Goal: Information Seeking & Learning: Learn about a topic

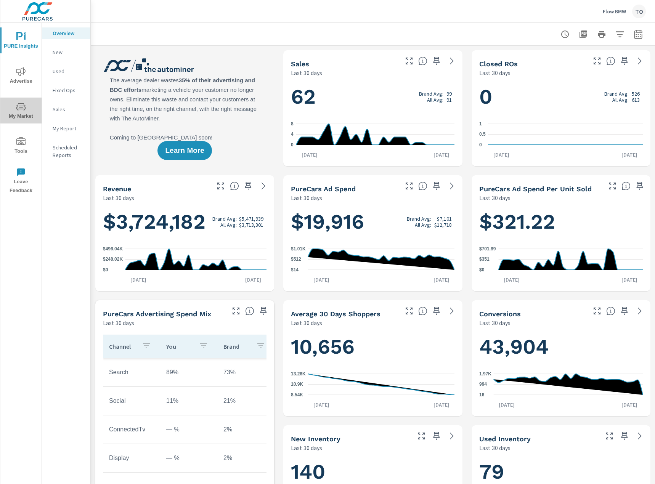
click at [21, 108] on icon "nav menu" at bounding box center [20, 106] width 9 height 9
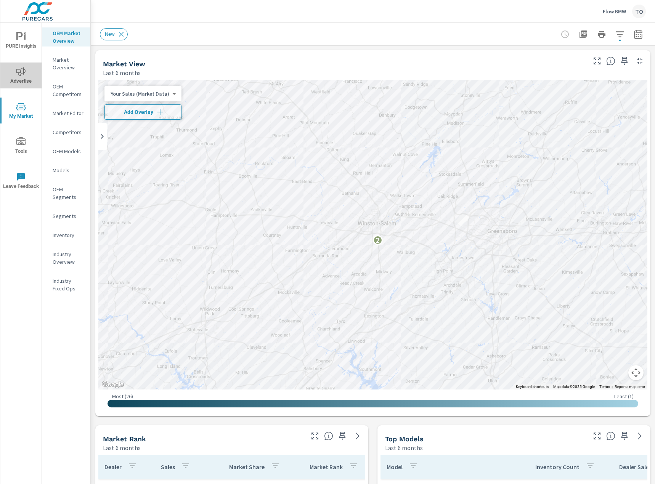
click at [26, 80] on span "Advertise" at bounding box center [21, 76] width 37 height 19
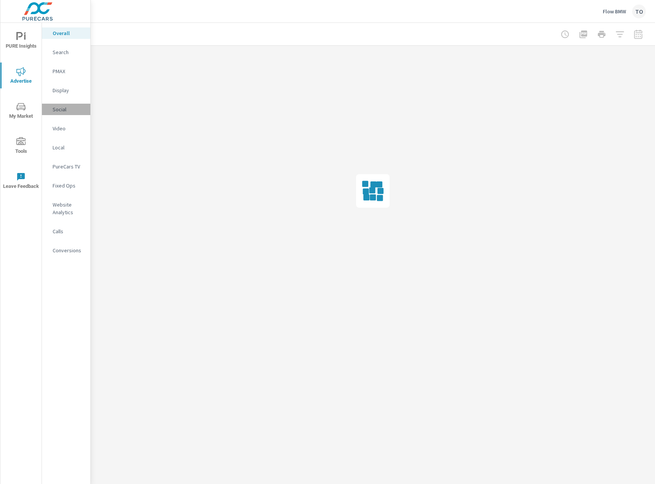
click at [64, 111] on p "Social" at bounding box center [69, 110] width 32 height 8
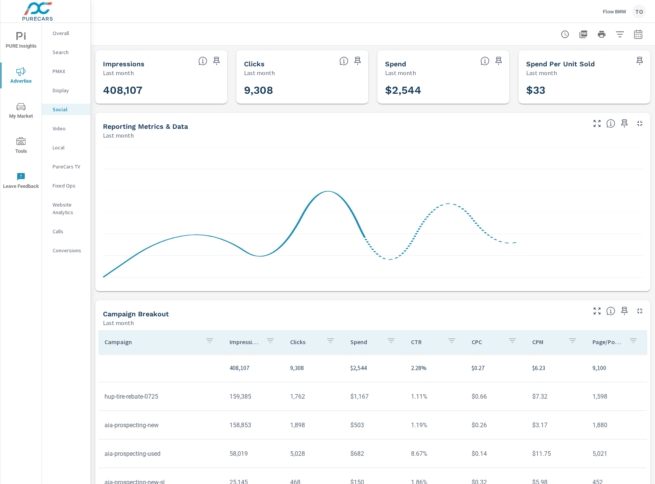
click at [637, 35] on icon "button" at bounding box center [638, 34] width 9 height 9
click at [593, 72] on select "Custom [DATE] Last week Last 7 days Last 14 days Last 30 days Last 45 days Last…" at bounding box center [577, 66] width 76 height 15
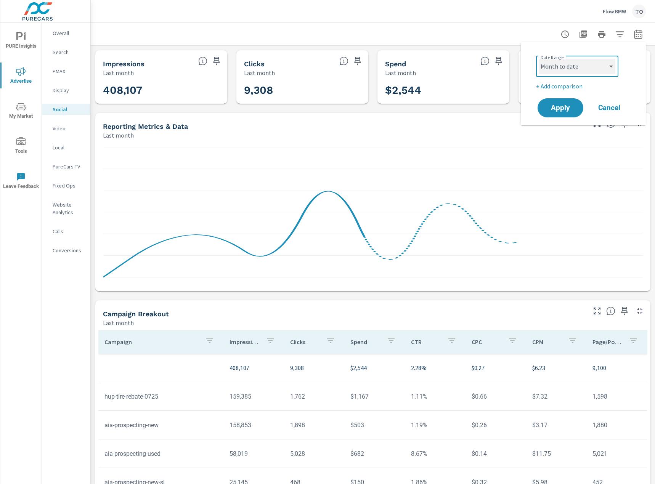
click at [539, 59] on select "Custom [DATE] Last week Last 7 days Last 14 days Last 30 days Last 45 days Last…" at bounding box center [577, 66] width 76 height 15
select select "Month to date"
click at [568, 104] on span "Apply" at bounding box center [560, 107] width 31 height 7
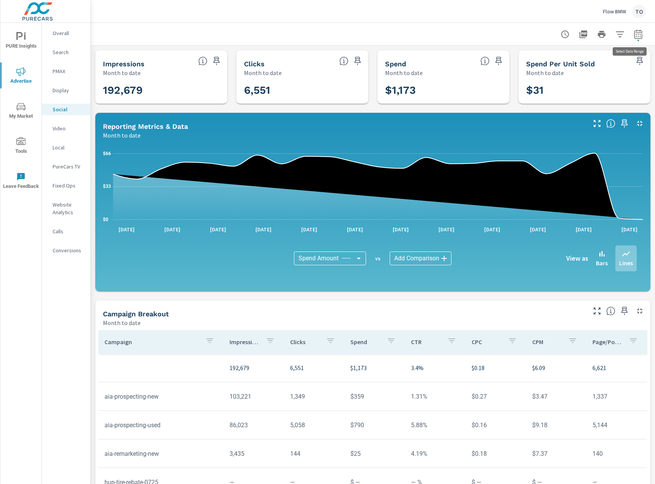
click at [638, 35] on icon "button" at bounding box center [638, 34] width 9 height 9
select select "Month to date"
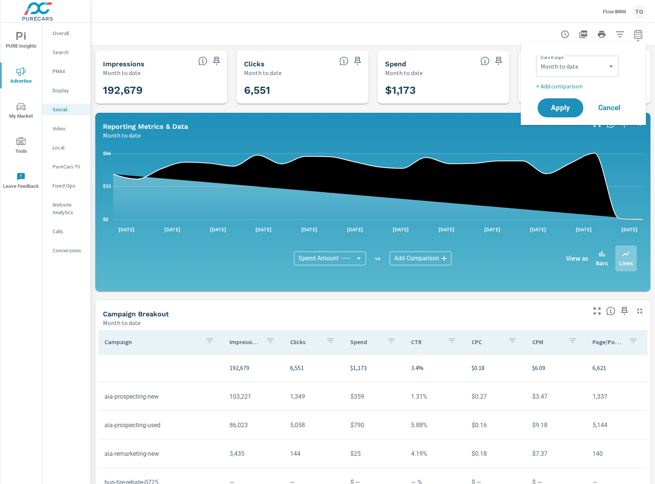
click at [564, 84] on p "+ Add comparison" at bounding box center [585, 86] width 98 height 9
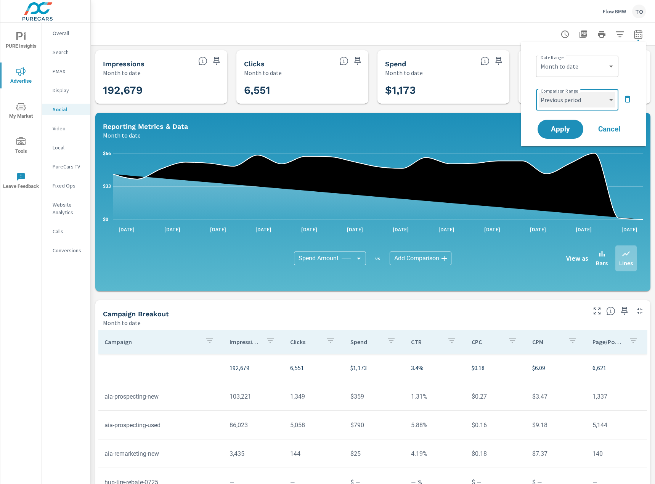
click at [566, 103] on select "Custom Previous period Previous month Previous year" at bounding box center [577, 99] width 76 height 15
click at [539, 92] on select "Custom Previous period Previous month Previous year" at bounding box center [577, 99] width 76 height 15
select select "Previous month"
click at [564, 132] on span "Apply" at bounding box center [560, 129] width 31 height 7
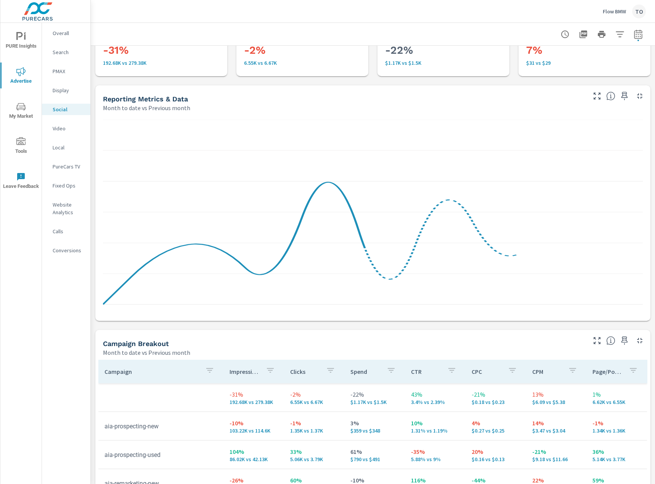
scroll to position [191, 0]
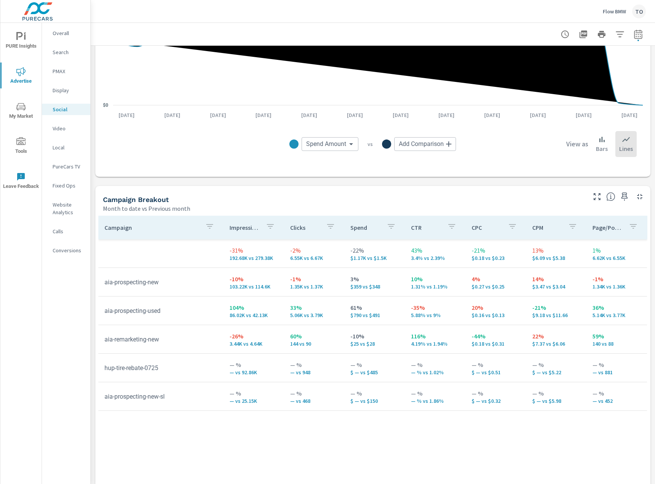
click at [57, 74] on p "PMAX" at bounding box center [69, 71] width 32 height 8
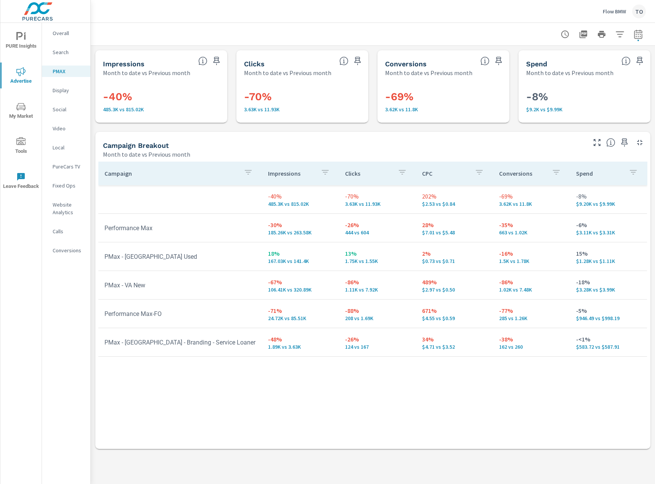
click at [634, 35] on icon "button" at bounding box center [638, 34] width 9 height 9
select select "Month to date"
select select "Previous month"
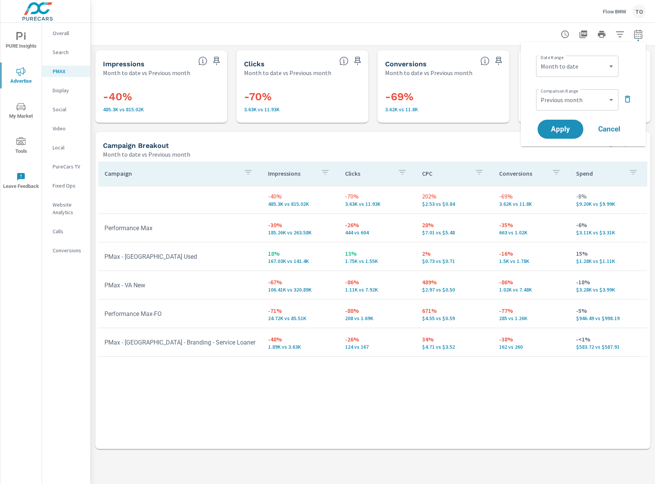
click at [634, 35] on icon "button" at bounding box center [638, 34] width 9 height 9
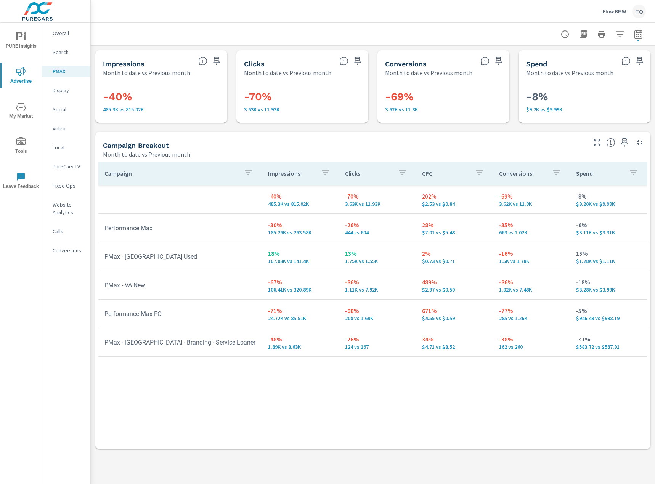
click at [227, 373] on div "Campaign Impressions Clicks CPC Conversions Spend -40% 485.3K vs 815.02K -70% 3…" at bounding box center [372, 298] width 549 height 273
click at [245, 372] on div "Campaign Impressions Clicks CPC Conversions Spend -40% 485.3K vs 815.02K -70% 3…" at bounding box center [372, 298] width 549 height 273
click at [264, 388] on div "Campaign Impressions Clicks CPC Conversions Spend -40% 485.3K vs 815.02K -70% 3…" at bounding box center [372, 298] width 549 height 273
click at [62, 53] on p "Search" at bounding box center [69, 52] width 32 height 8
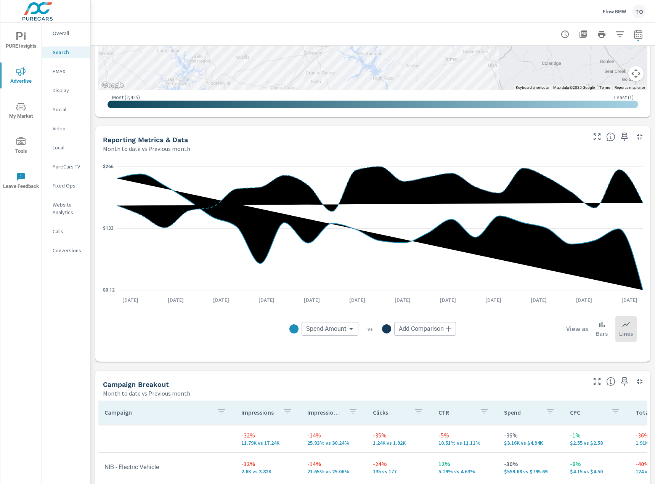
scroll to position [534, 0]
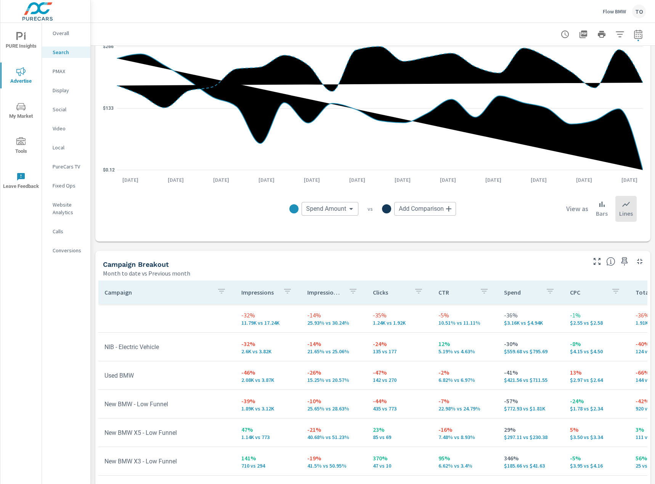
scroll to position [114, 0]
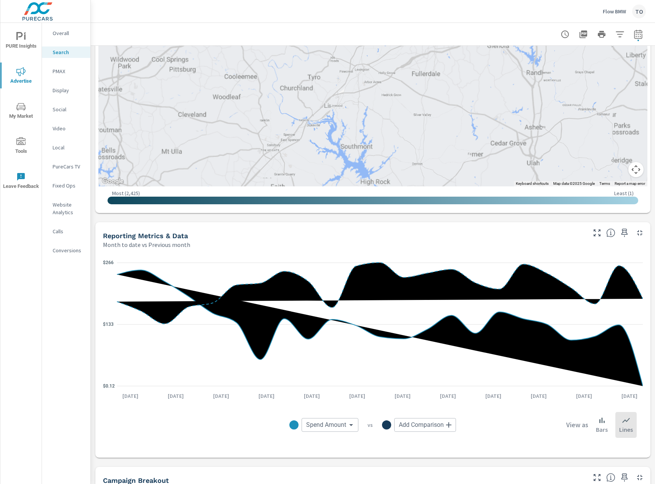
scroll to position [305, 0]
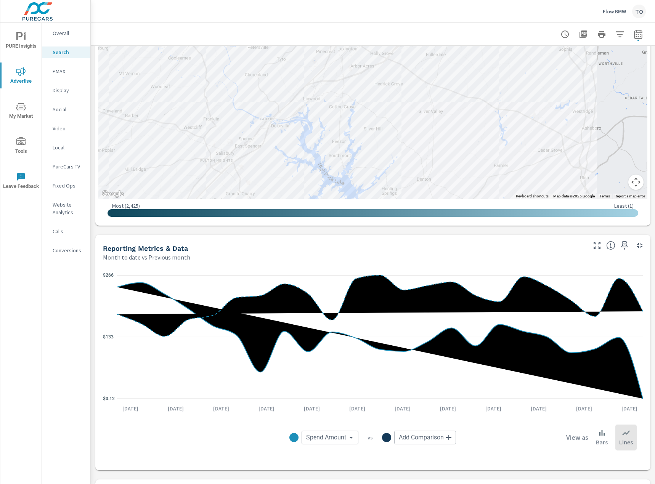
click at [622, 34] on icon "button" at bounding box center [619, 34] width 9 height 9
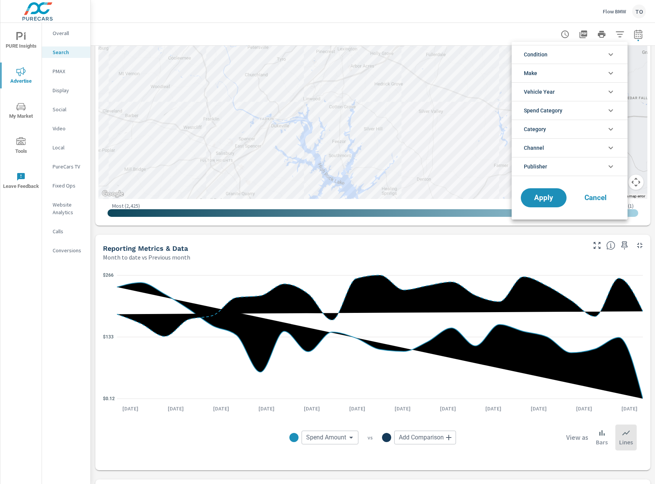
click at [579, 56] on li "Condition" at bounding box center [570, 54] width 116 height 19
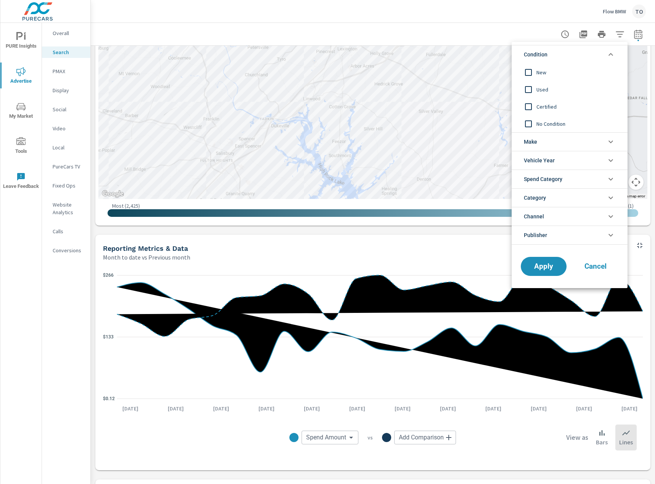
click at [579, 56] on li "Condition" at bounding box center [570, 54] width 116 height 19
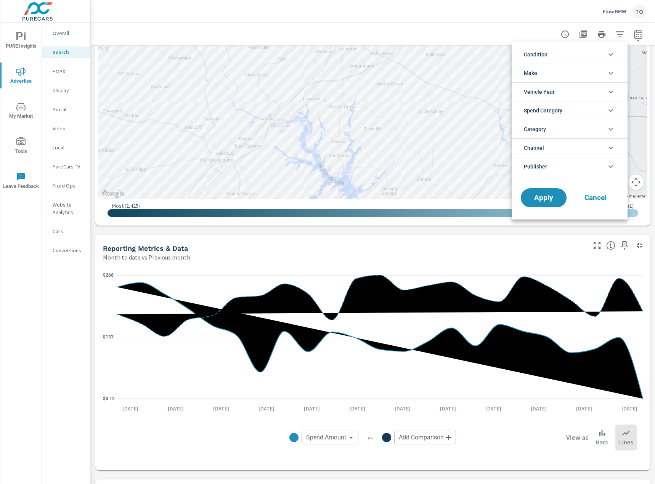
click at [587, 110] on li "Spend Category" at bounding box center [570, 110] width 116 height 19
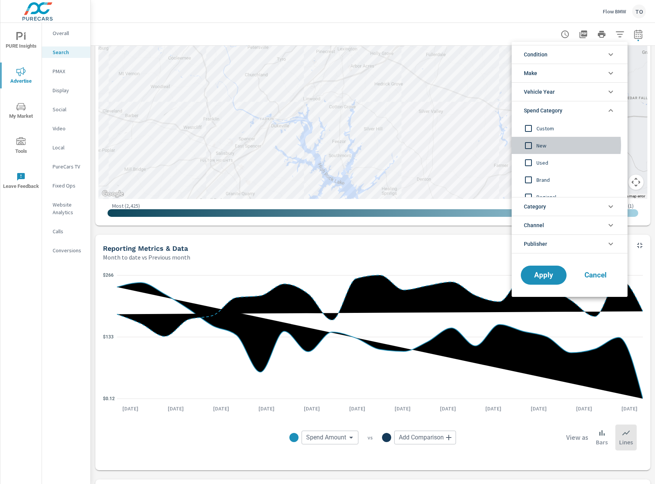
click at [546, 145] on span "New" at bounding box center [579, 145] width 84 height 9
click at [547, 154] on span "Brand" at bounding box center [579, 154] width 84 height 9
click at [548, 166] on div "Regional" at bounding box center [569, 171] width 114 height 17
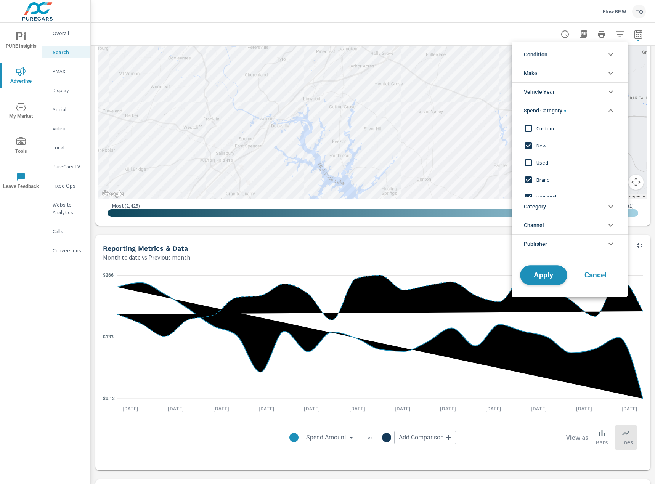
click at [561, 275] on button "Apply" at bounding box center [543, 275] width 47 height 20
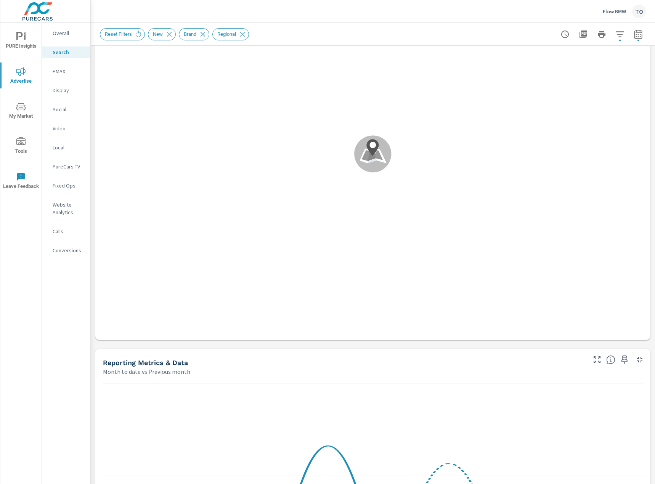
scroll to position [381, 0]
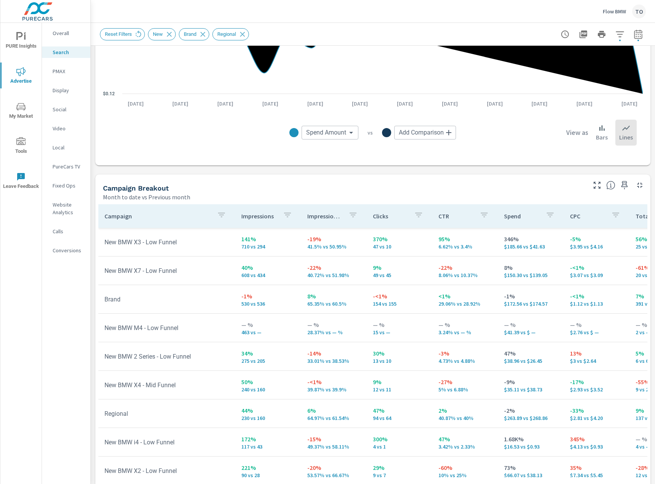
scroll to position [628, 0]
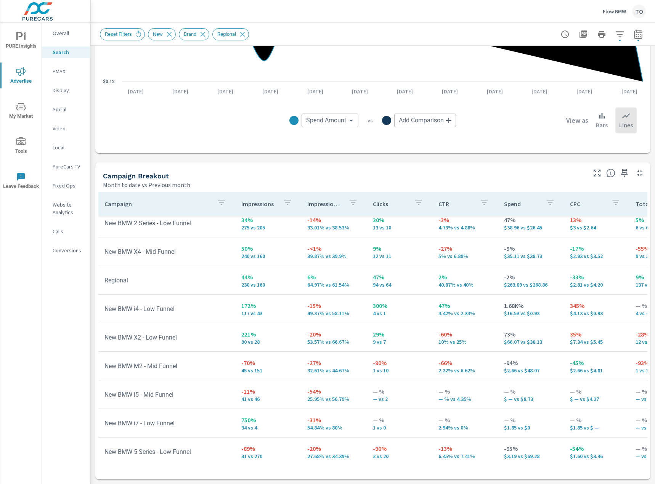
scroll to position [119, 0]
